Goal: Task Accomplishment & Management: Manage account settings

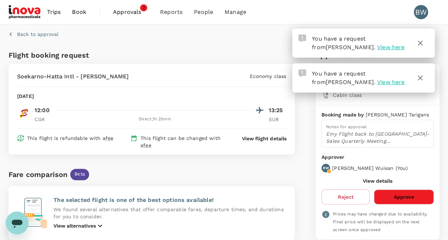
click at [135, 12] on span "Approvals" at bounding box center [131, 12] width 36 height 9
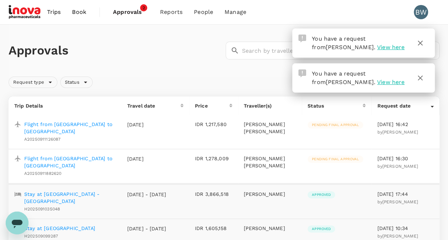
click at [73, 125] on p "Flight from [GEOGRAPHIC_DATA] to [GEOGRAPHIC_DATA]" at bounding box center [70, 128] width 92 height 14
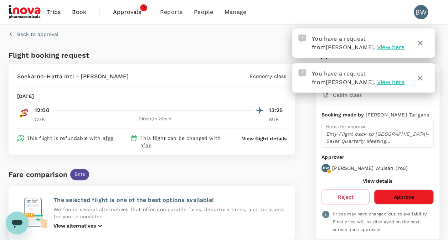
click at [406, 193] on button "Approve" at bounding box center [404, 197] width 60 height 15
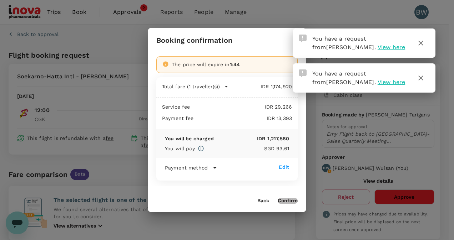
click at [290, 202] on button "Confirm" at bounding box center [287, 201] width 20 height 6
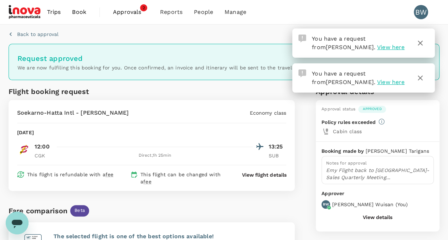
click at [133, 12] on span "Approvals" at bounding box center [131, 12] width 36 height 9
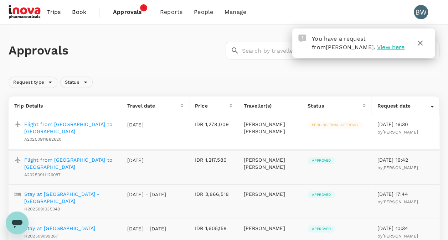
click at [98, 122] on p "Flight from [GEOGRAPHIC_DATA] to [GEOGRAPHIC_DATA]" at bounding box center [70, 128] width 92 height 14
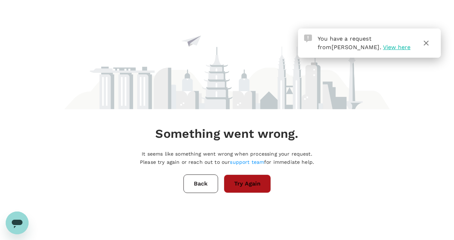
click at [255, 183] on button "Try Again" at bounding box center [247, 184] width 47 height 19
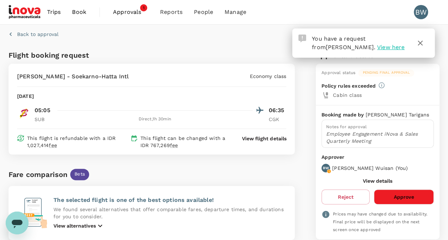
click at [401, 195] on button "Approve" at bounding box center [404, 197] width 60 height 15
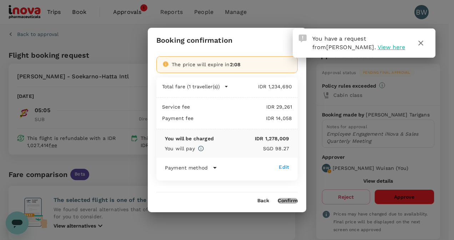
click at [285, 202] on button "Confirm" at bounding box center [287, 201] width 20 height 6
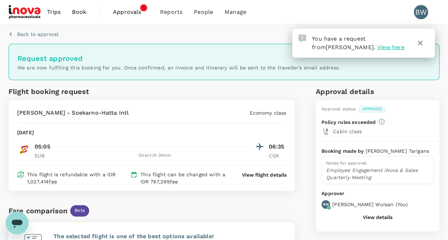
click at [129, 13] on span "Approvals" at bounding box center [131, 12] width 36 height 9
